Goal: Task Accomplishment & Management: Use online tool/utility

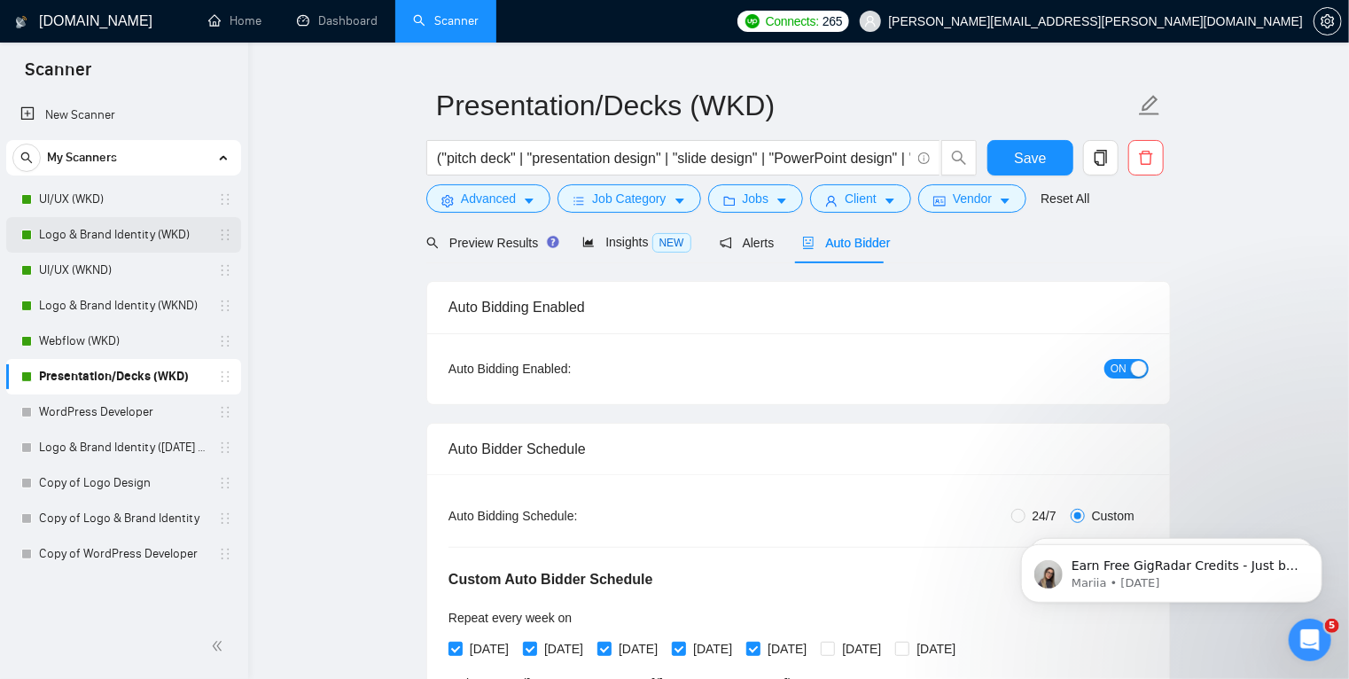
click at [92, 234] on link "Logo & Brand Identity (WKD)" at bounding box center [123, 234] width 168 height 35
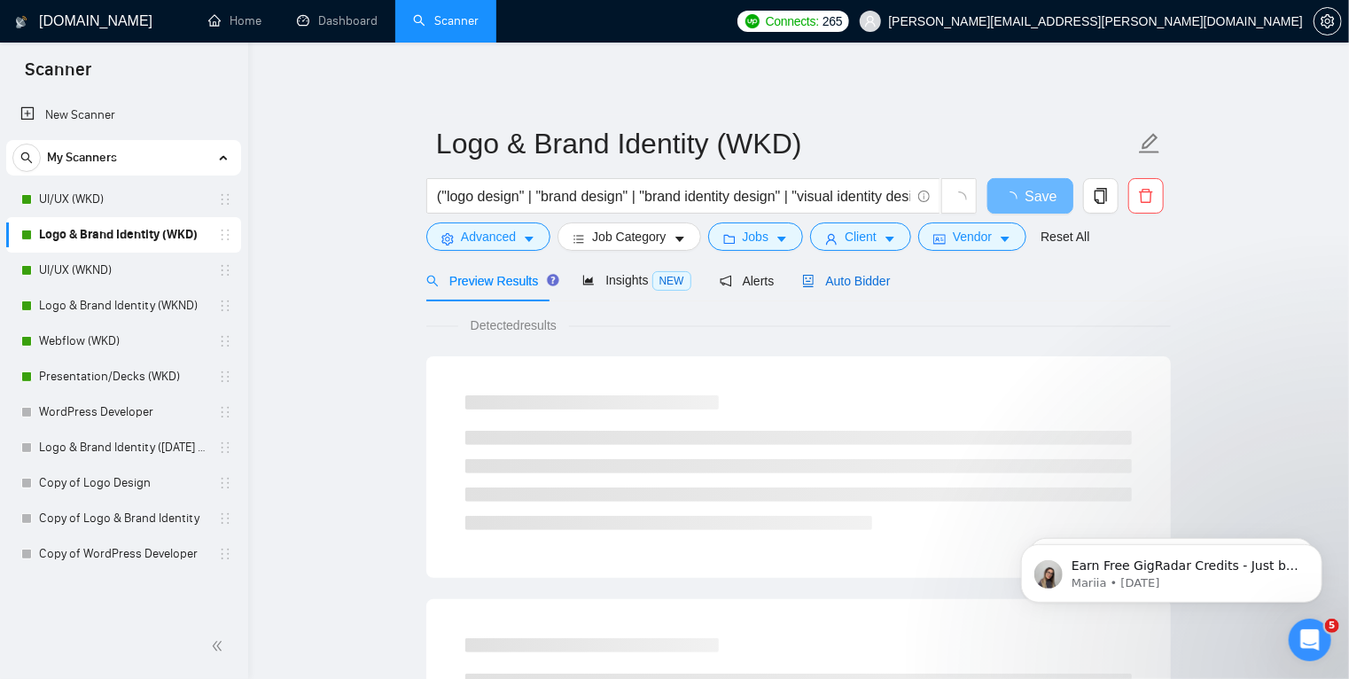
click at [823, 282] on span "Auto Bidder" at bounding box center [846, 281] width 88 height 14
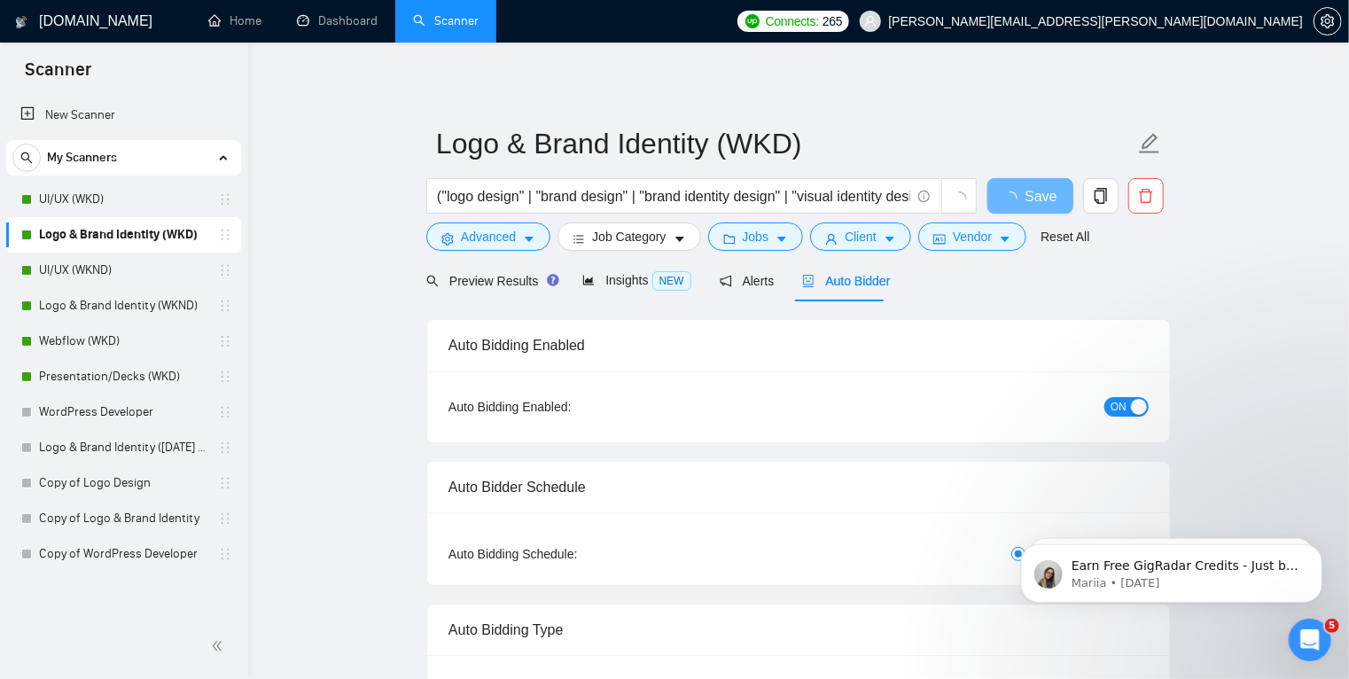
radio input "false"
radio input "true"
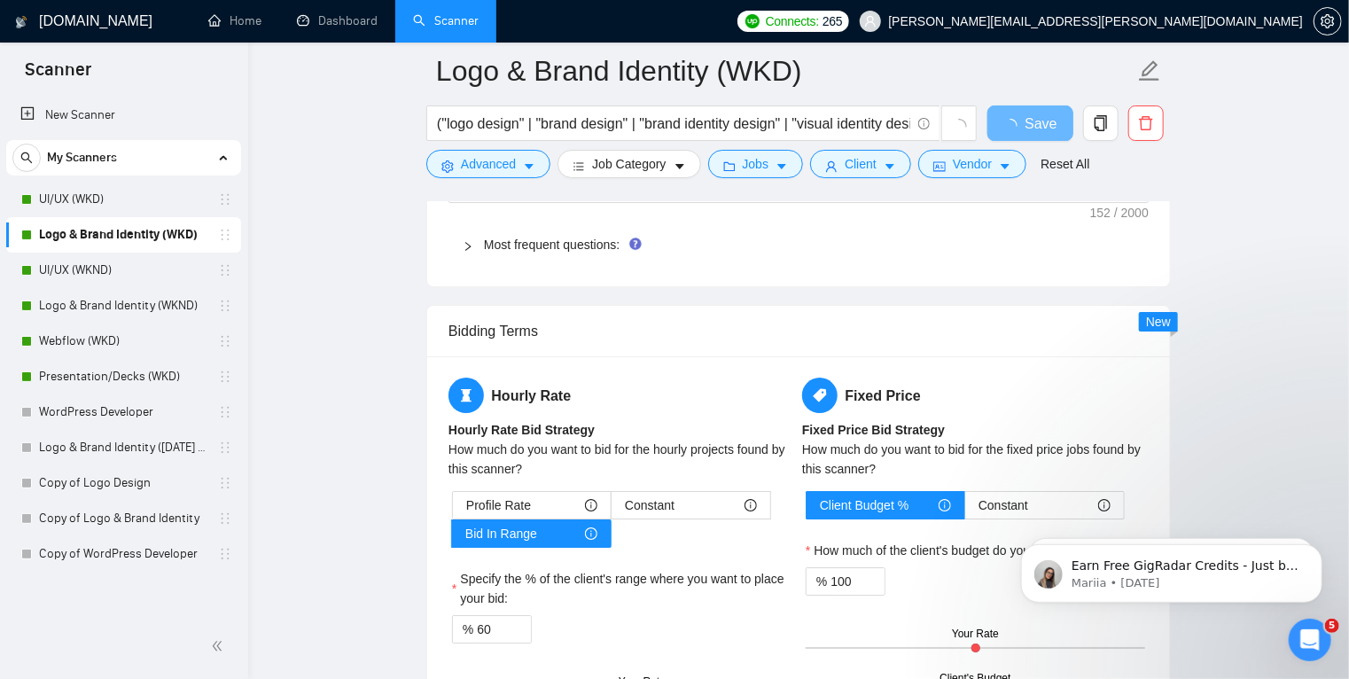
scroll to position [2914, 0]
click at [468, 240] on icon "right" at bounding box center [468, 245] width 11 height 11
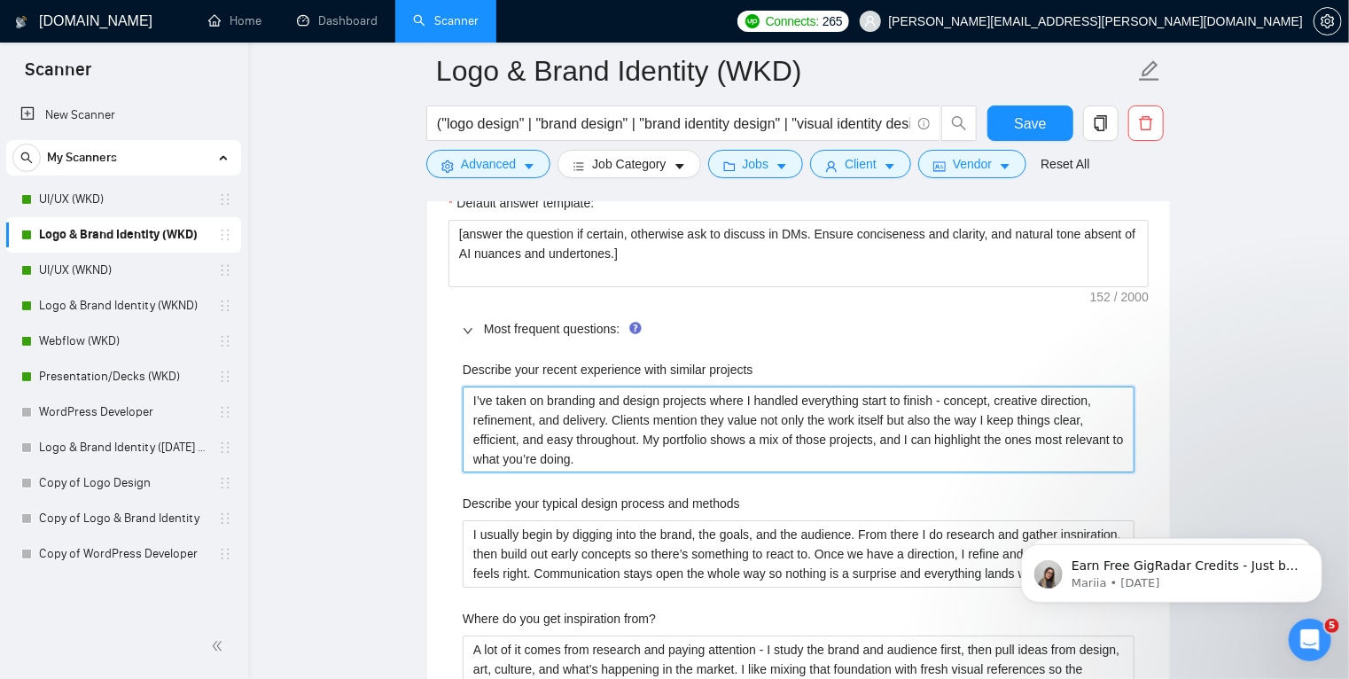
click at [621, 457] on projects "I’ve taken on branding and design projects where I handled everything start to …" at bounding box center [799, 430] width 672 height 87
